Goal: Transaction & Acquisition: Download file/media

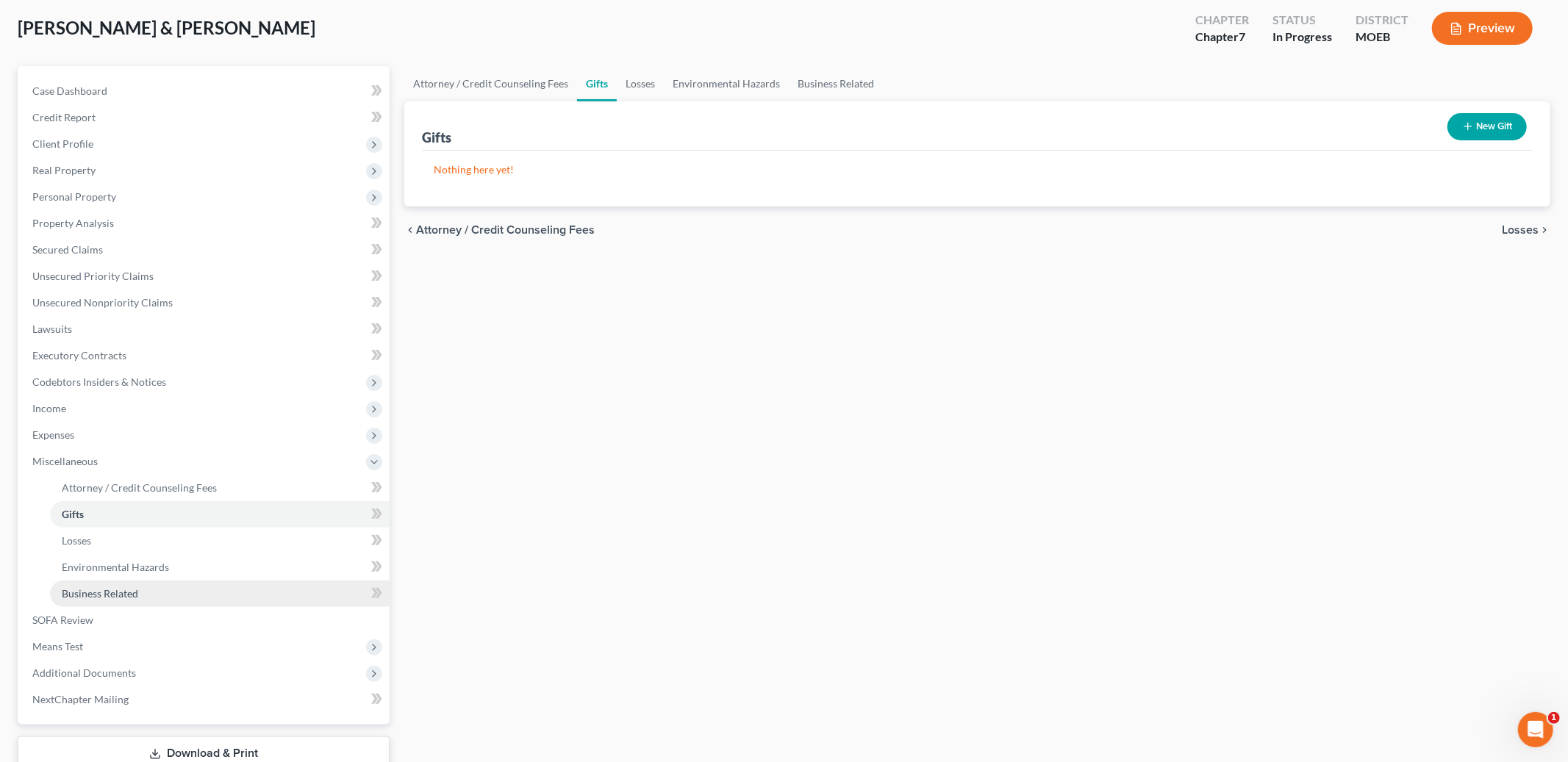
scroll to position [175, 0]
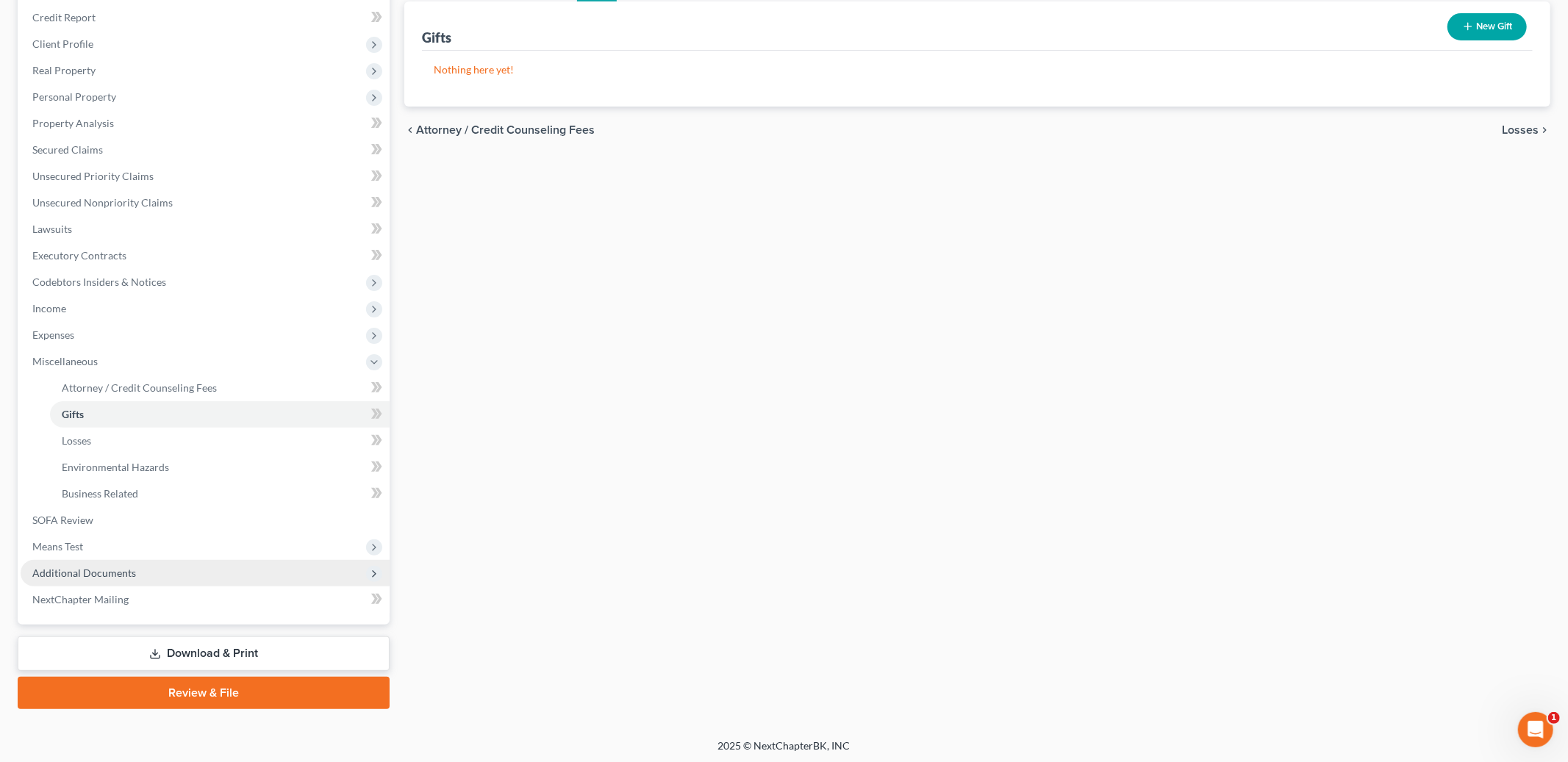
click at [119, 571] on span "Additional Documents" at bounding box center [84, 573] width 104 height 13
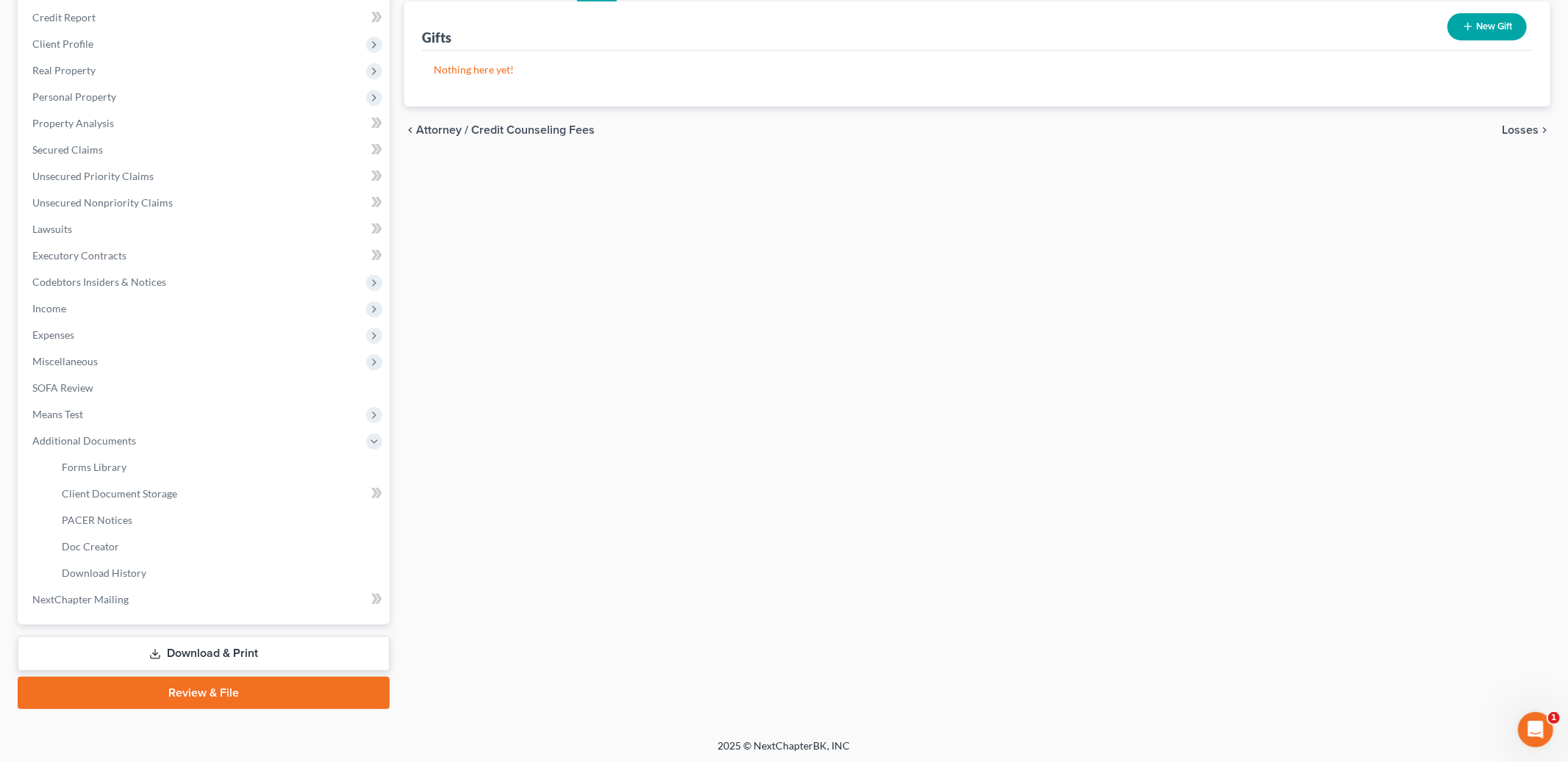
click at [228, 649] on link "Download & Print" at bounding box center [204, 653] width 372 height 35
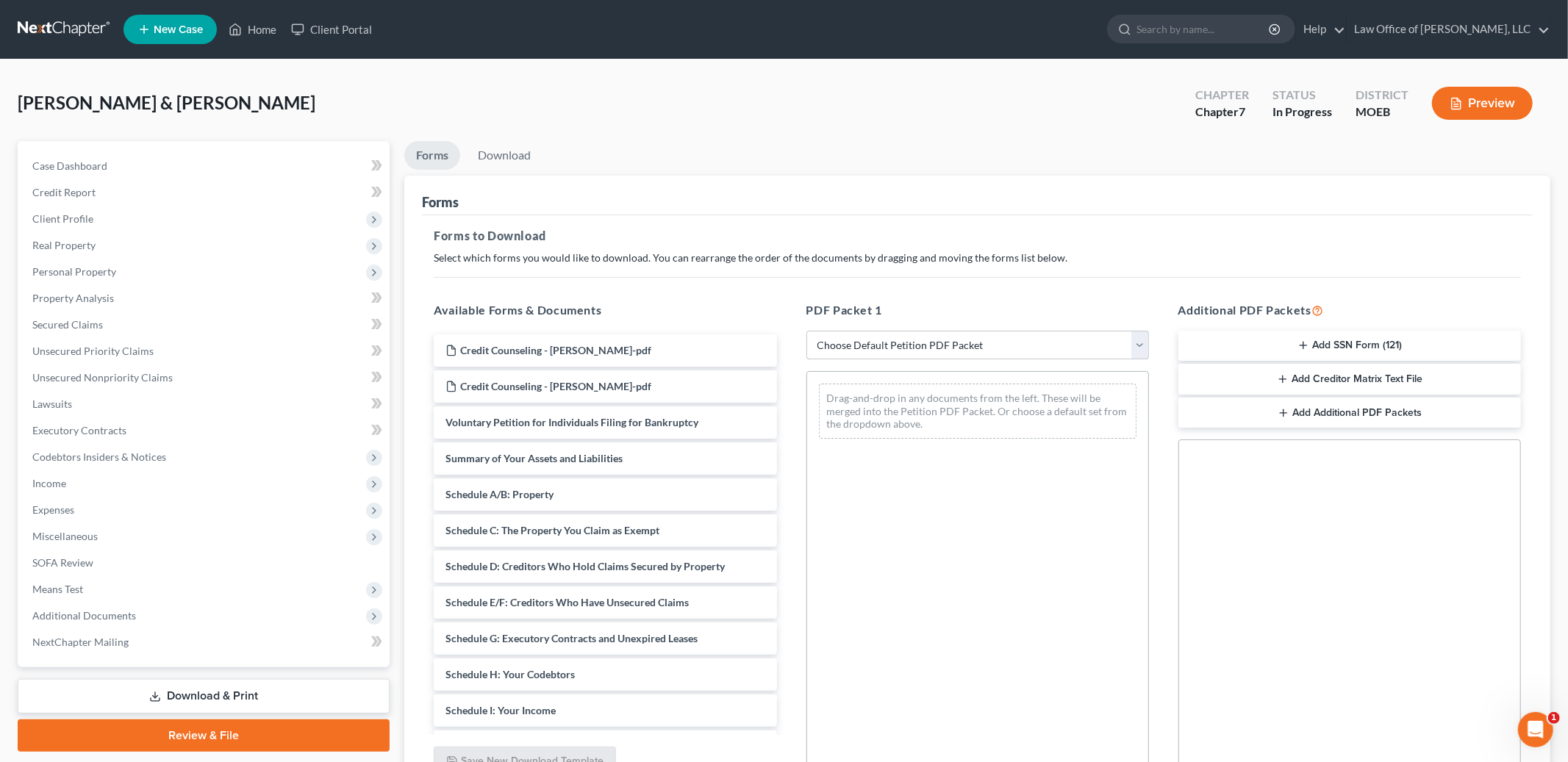
click at [1020, 343] on select "Choose Default Petition PDF Packet Complete Bankruptcy Petition (all forms and …" at bounding box center [978, 345] width 343 height 30
select select "0"
click at [807, 331] on select "Choose Default Petition PDF Packet Complete Bankruptcy Petition (all forms and …" at bounding box center [978, 345] width 343 height 30
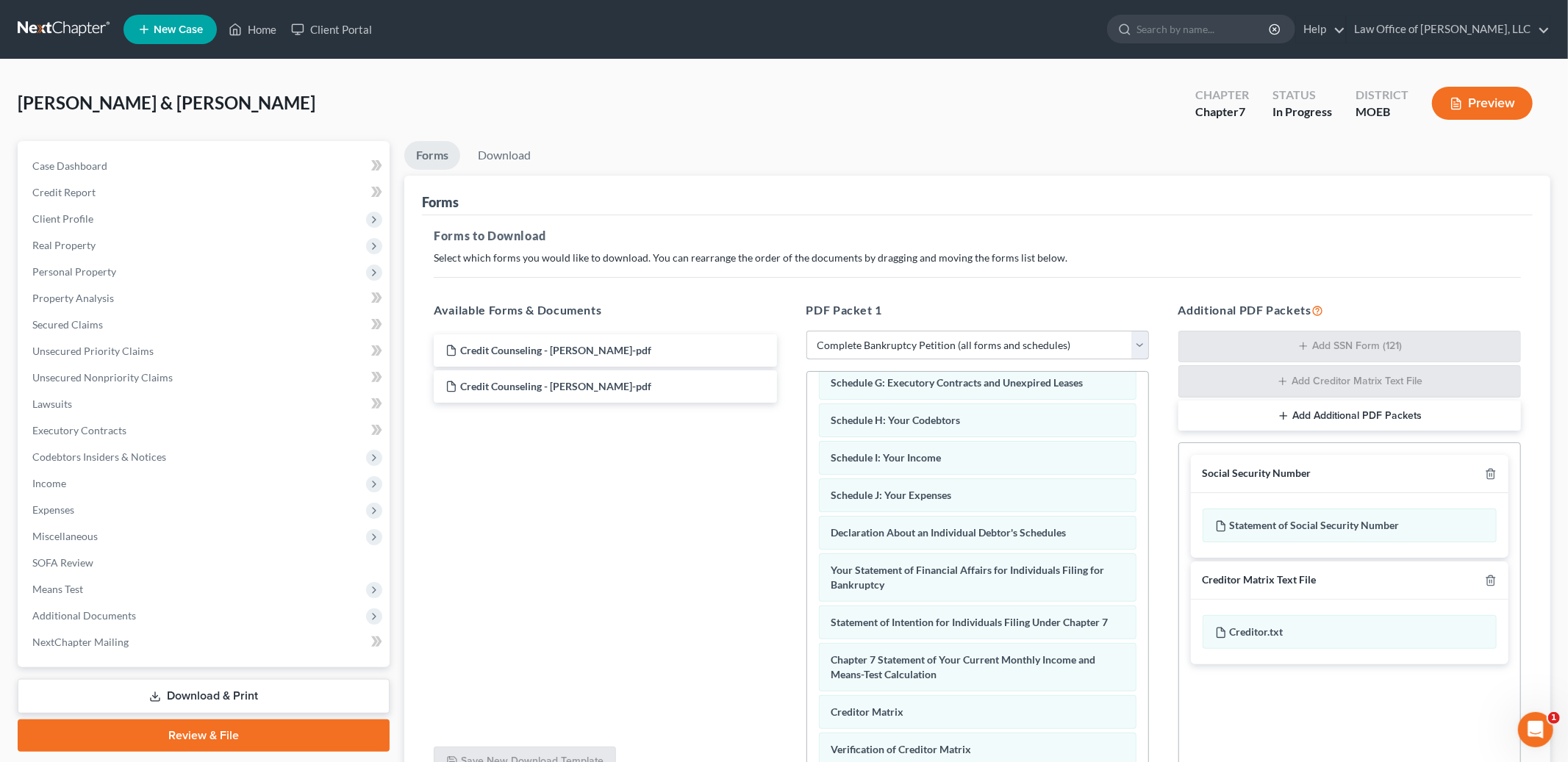
scroll to position [314, 0]
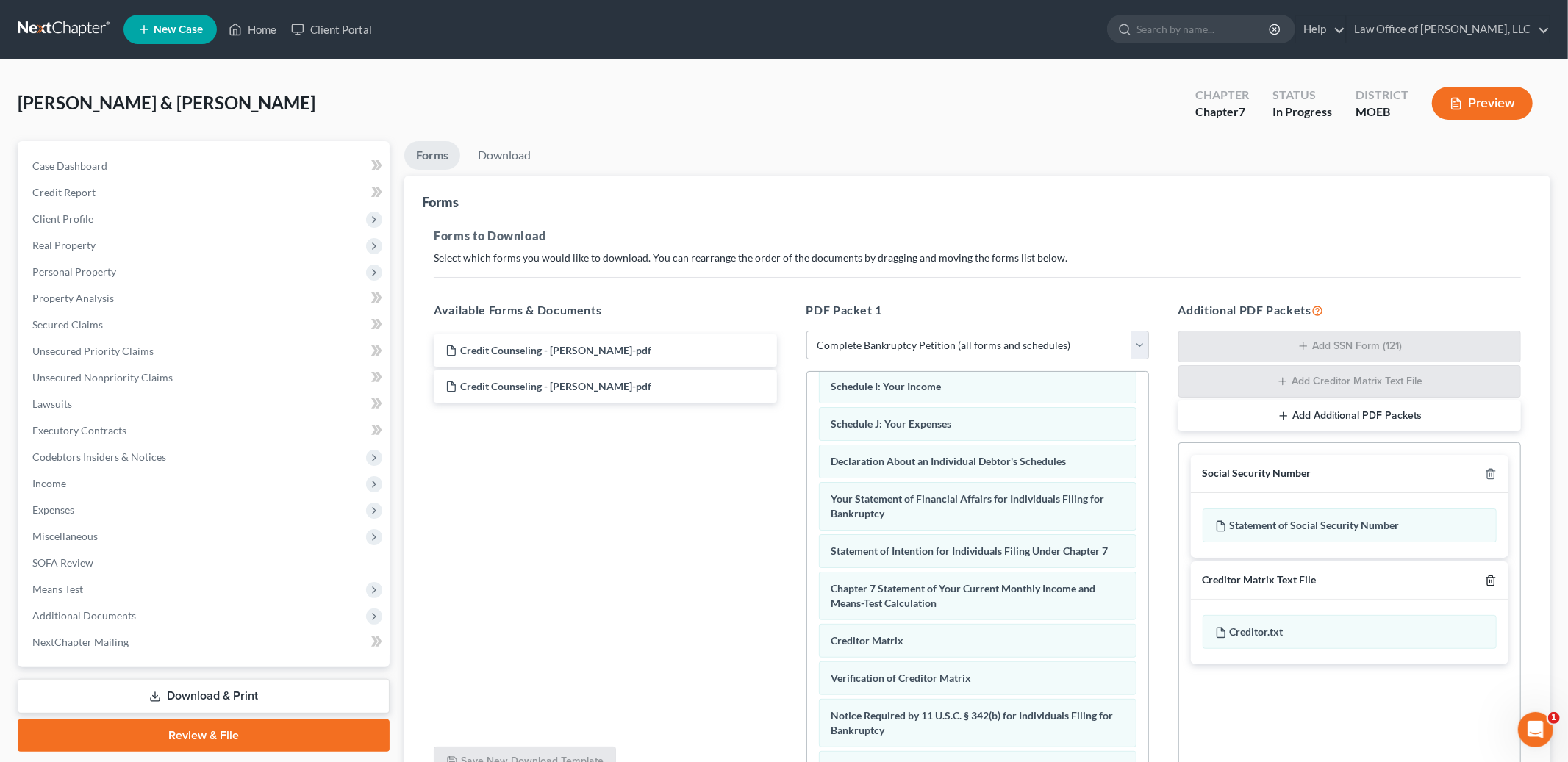
click at [1492, 579] on icon "button" at bounding box center [1491, 580] width 12 height 12
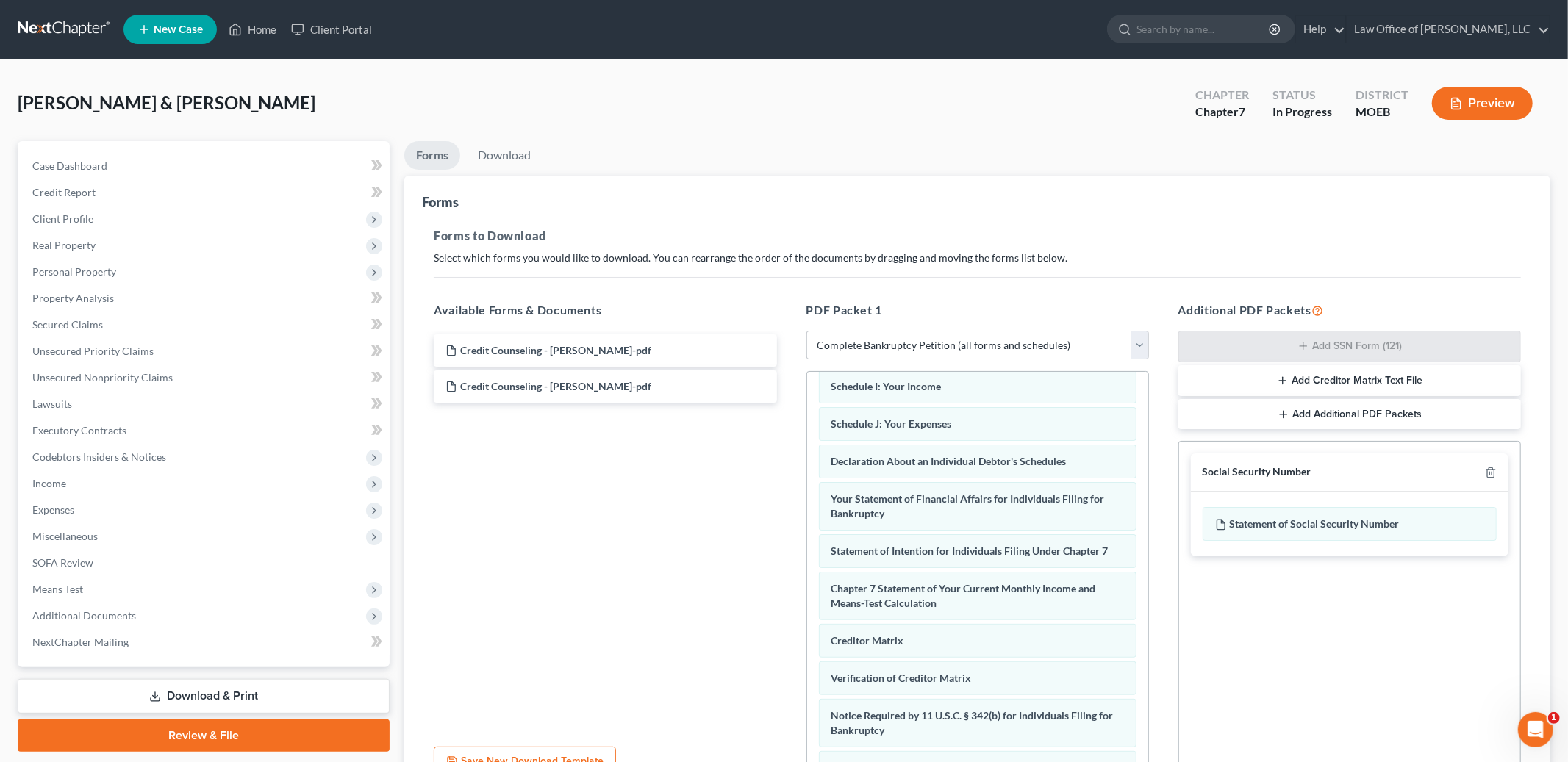
scroll to position [145, 0]
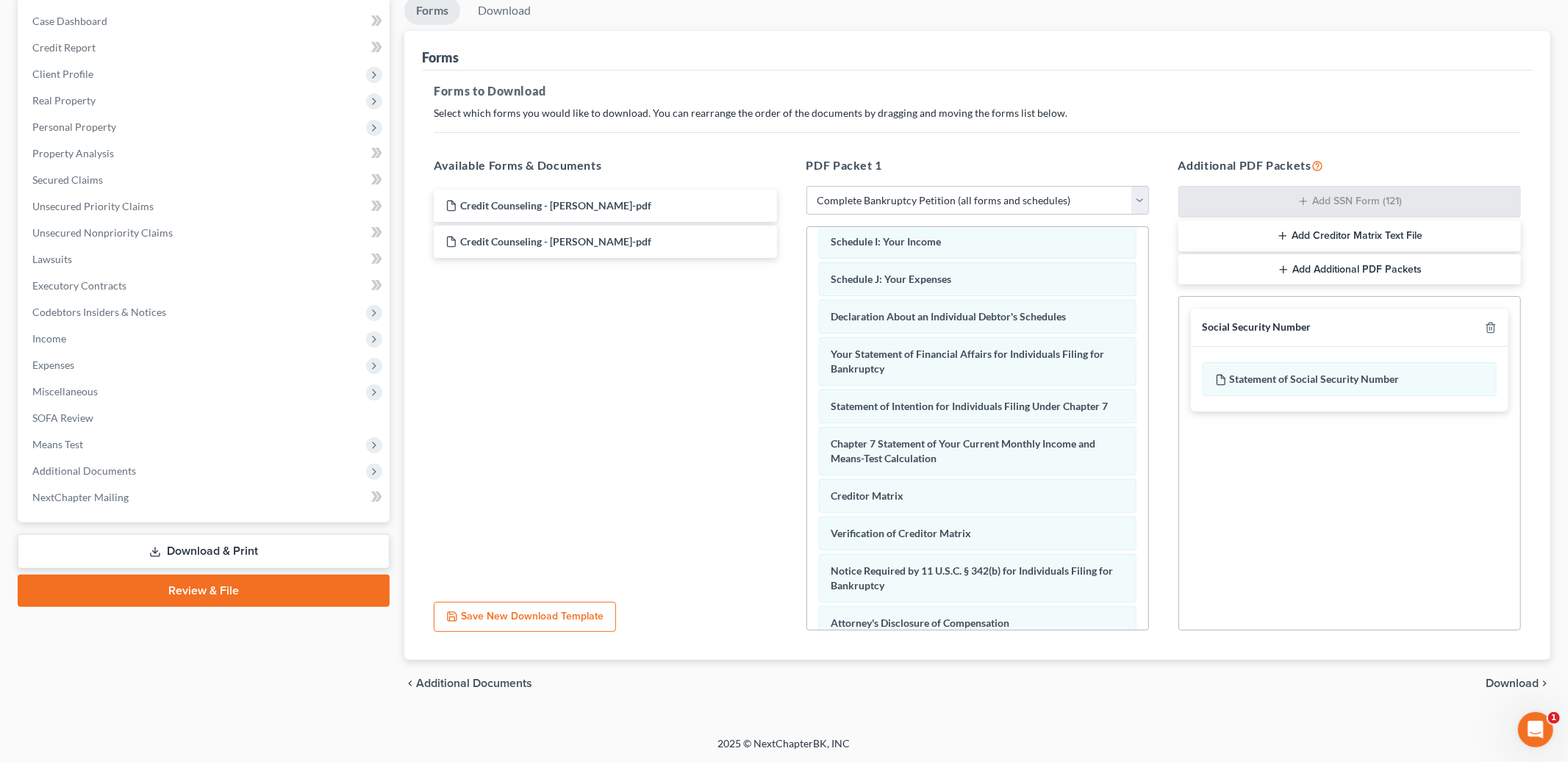
click at [1509, 678] on span "Download" at bounding box center [1512, 683] width 53 height 12
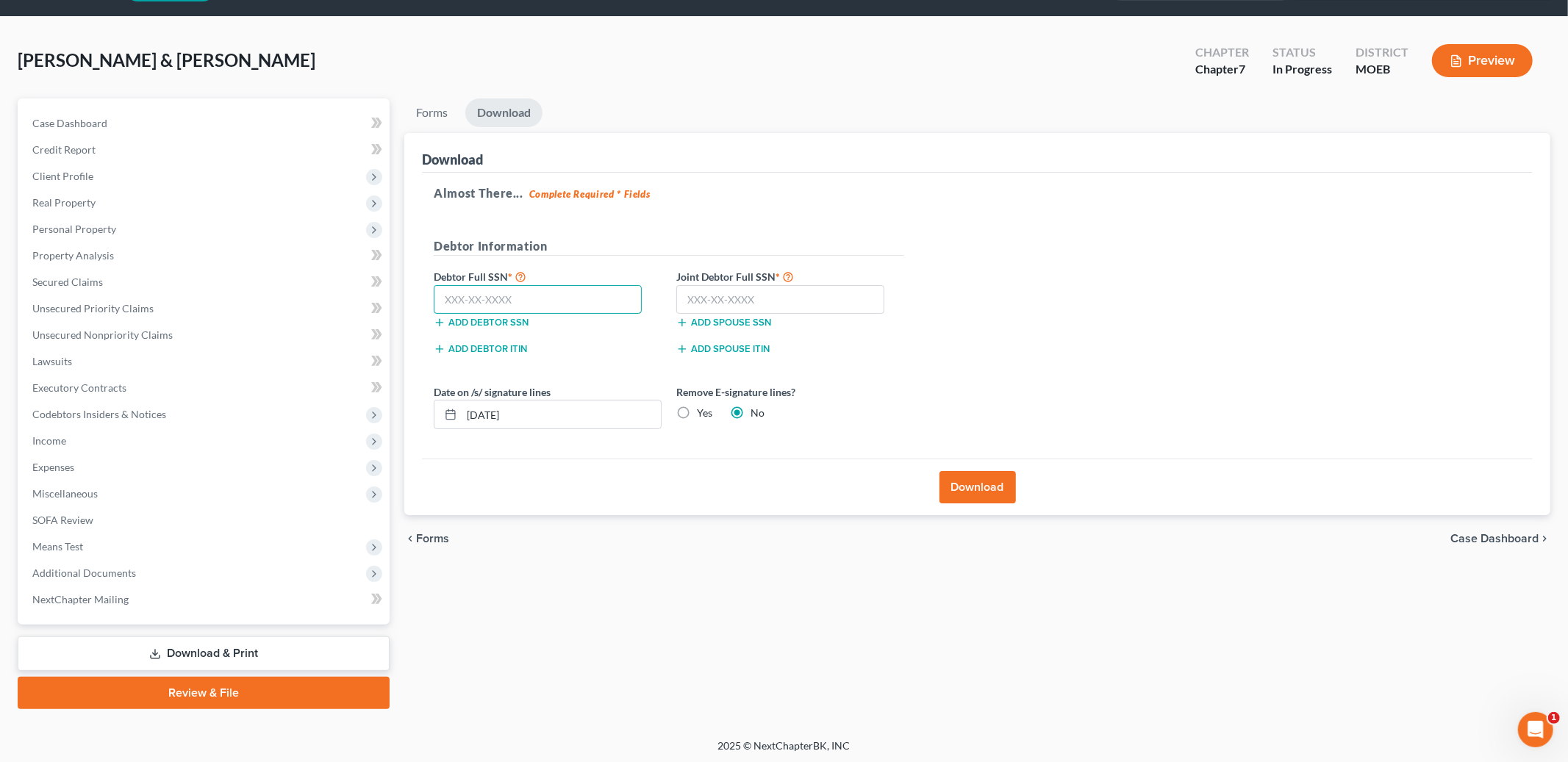
click at [537, 299] on input "text" at bounding box center [538, 299] width 208 height 30
type input "487-56-8536"
type input "496-54-5447"
click at [979, 496] on button "Download" at bounding box center [977, 487] width 76 height 32
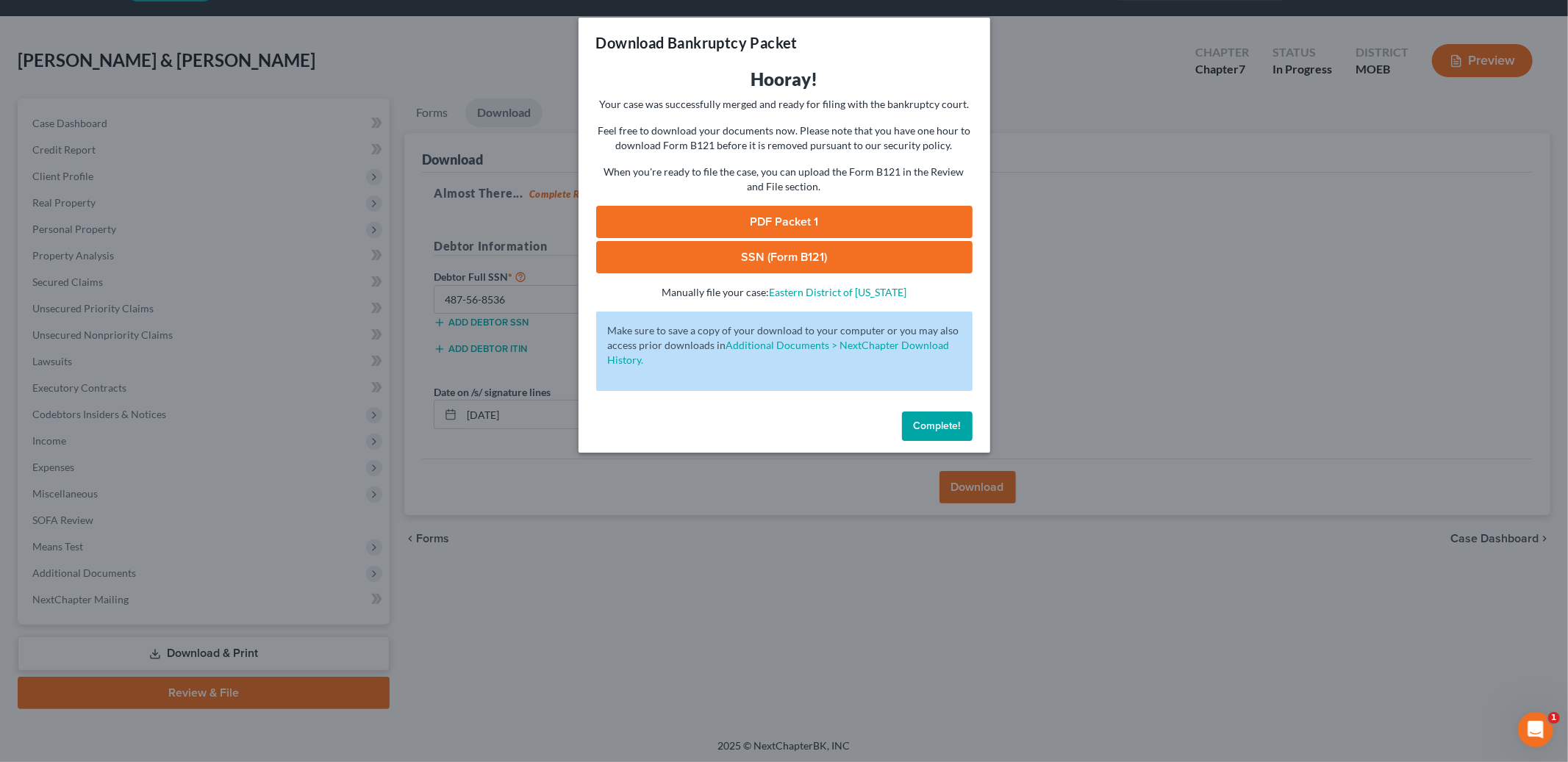
click at [778, 222] on link "PDF Packet 1" at bounding box center [785, 222] width 377 height 32
click at [761, 260] on link "SSN (Form B121)" at bounding box center [785, 257] width 377 height 32
